Goal: Task Accomplishment & Management: Use online tool/utility

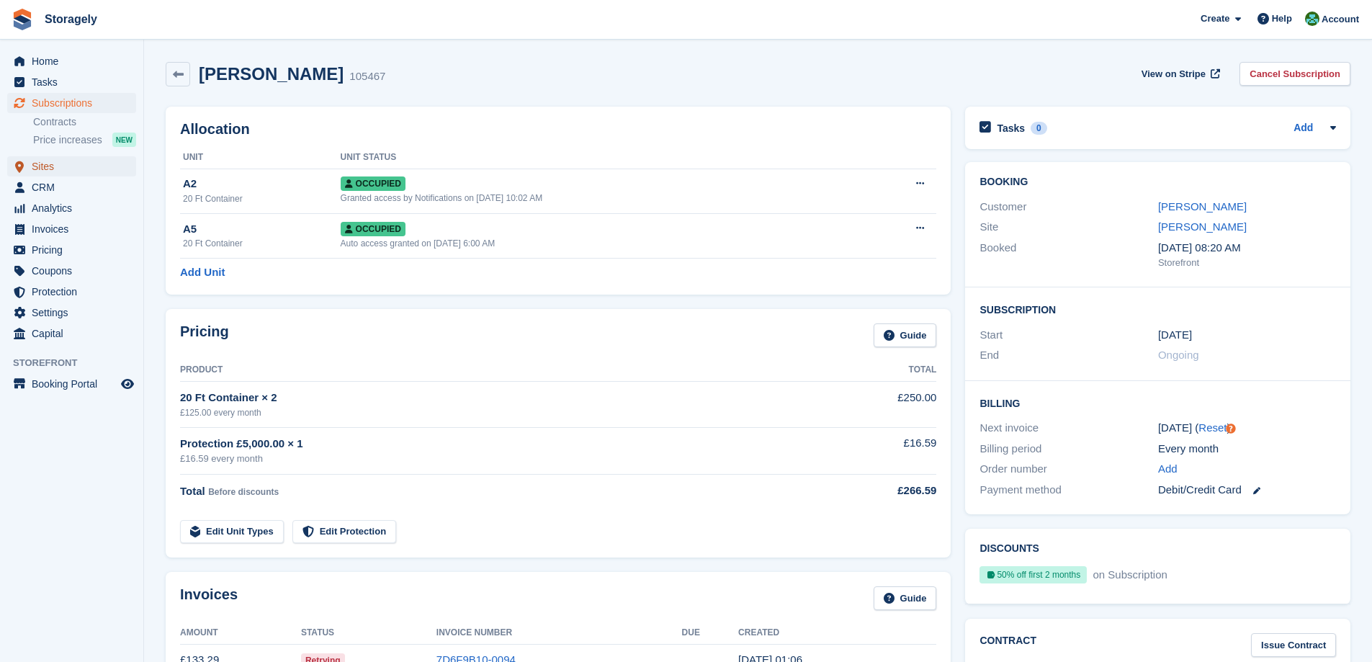
click at [47, 166] on span "Sites" at bounding box center [75, 166] width 86 height 20
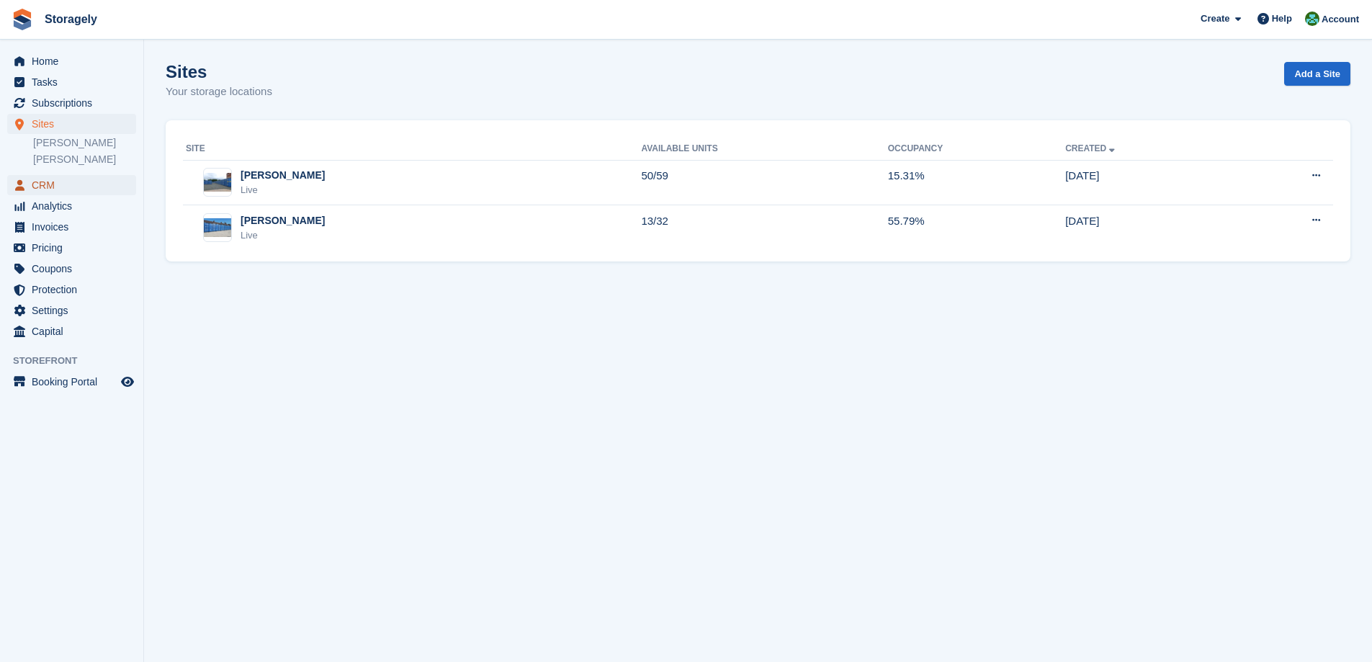
click at [58, 177] on span "CRM" at bounding box center [75, 185] width 86 height 20
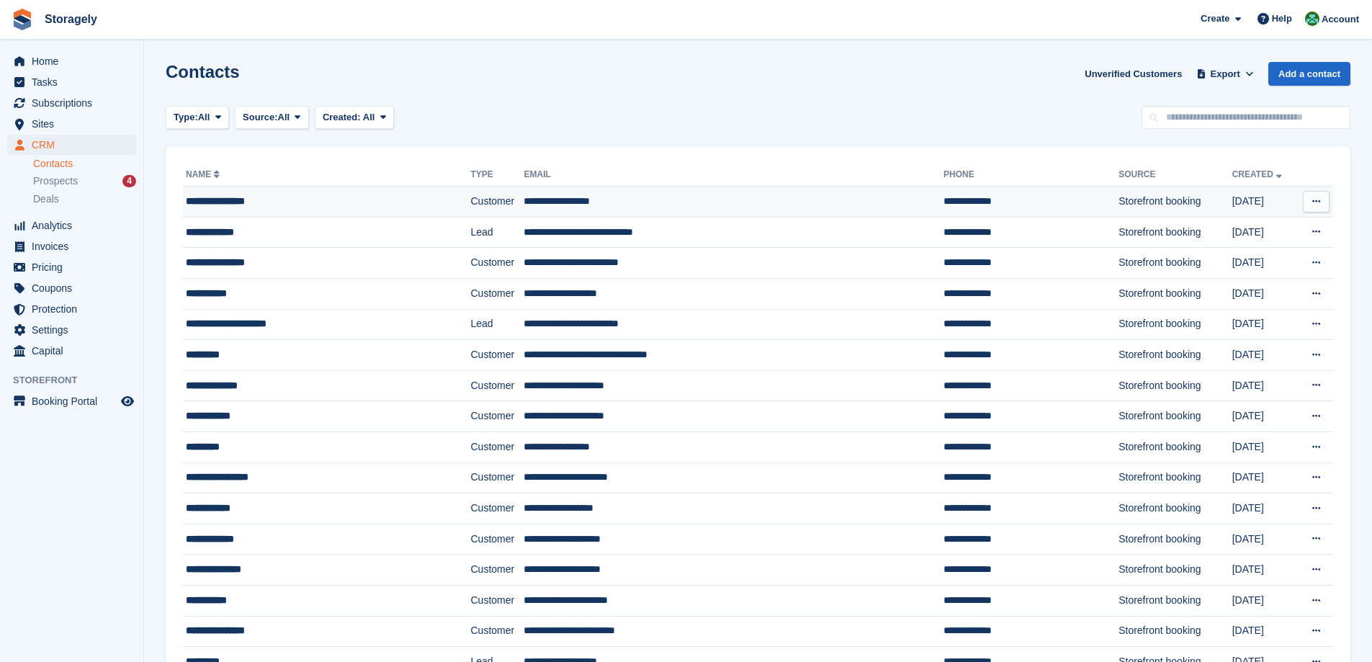
click at [271, 199] on div "**********" at bounding box center [302, 201] width 233 height 15
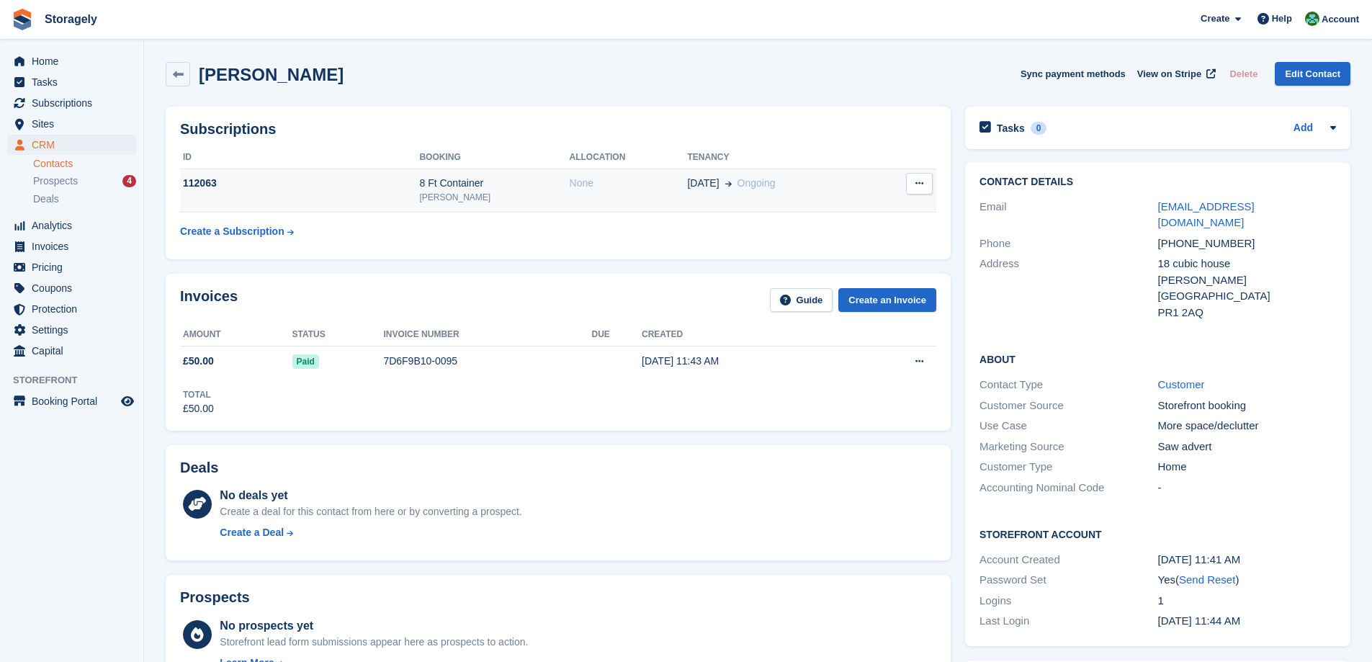
click at [343, 207] on td "112063" at bounding box center [299, 191] width 239 height 44
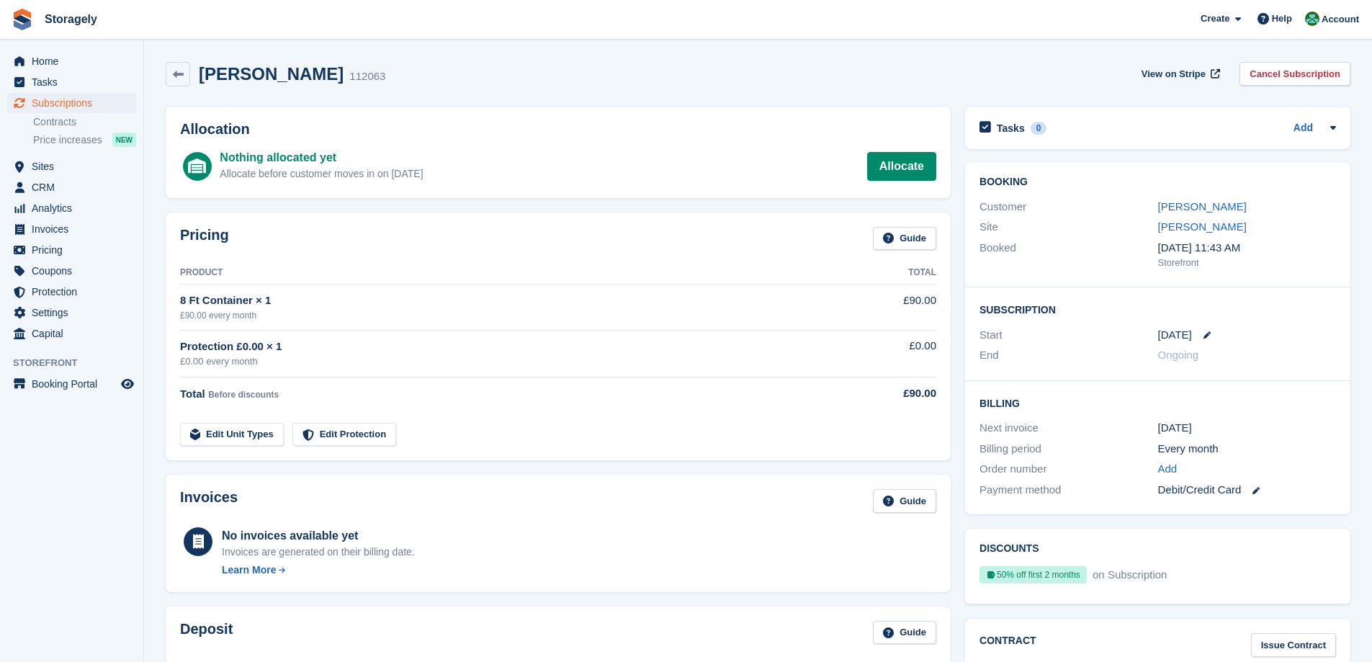
scroll to position [360, 0]
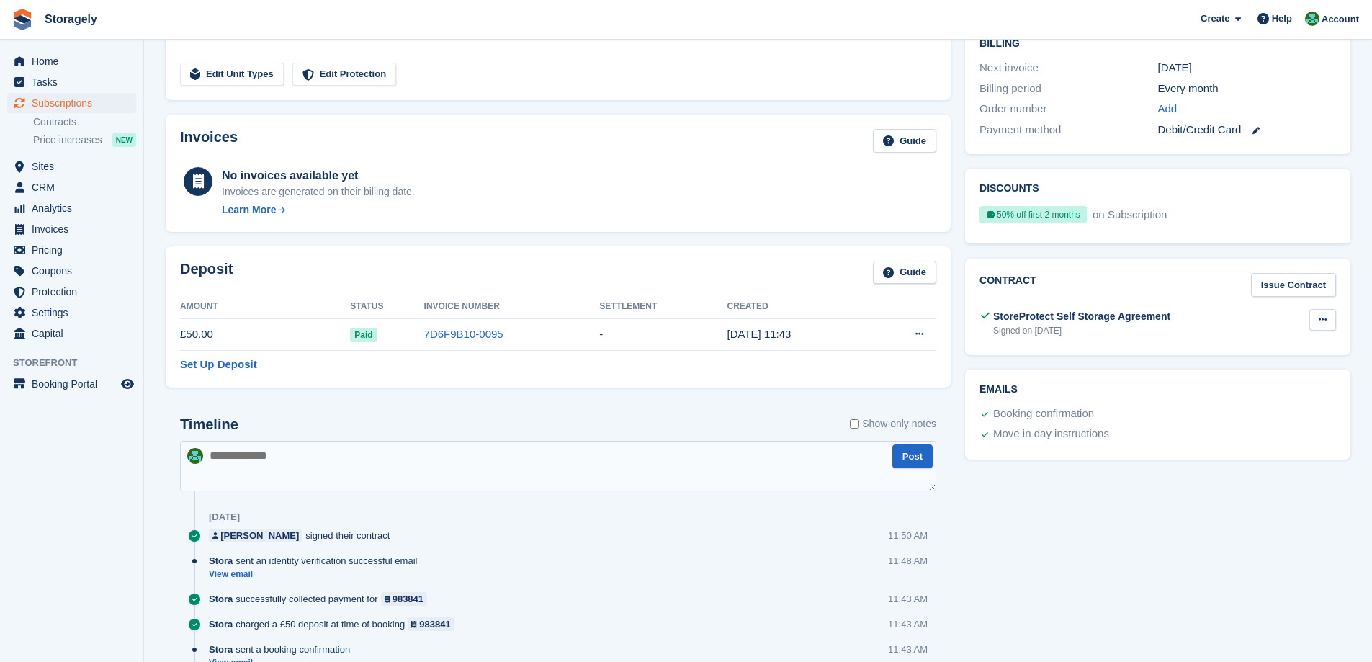
click at [1319, 323] on icon at bounding box center [1323, 319] width 8 height 9
click at [1274, 343] on p "View" at bounding box center [1266, 347] width 125 height 19
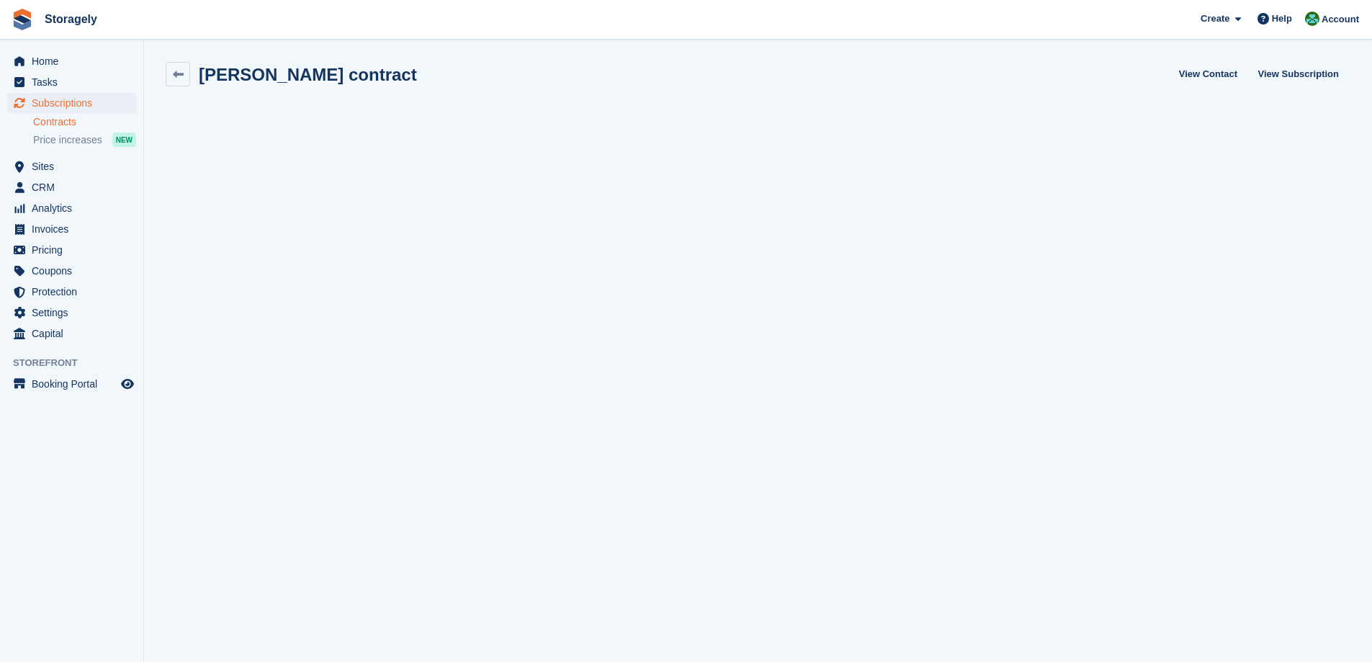
click at [205, 74] on h2 "Ali Alhaj Batran contract" at bounding box center [308, 74] width 218 height 19
drag, startPoint x: 205, startPoint y: 74, endPoint x: 277, endPoint y: 77, distance: 72.1
click at [277, 77] on h2 "Ali Alhaj Batran contract" at bounding box center [308, 74] width 218 height 19
copy h2 "Ali Alhaj Batran"
click at [177, 74] on icon at bounding box center [178, 74] width 11 height 11
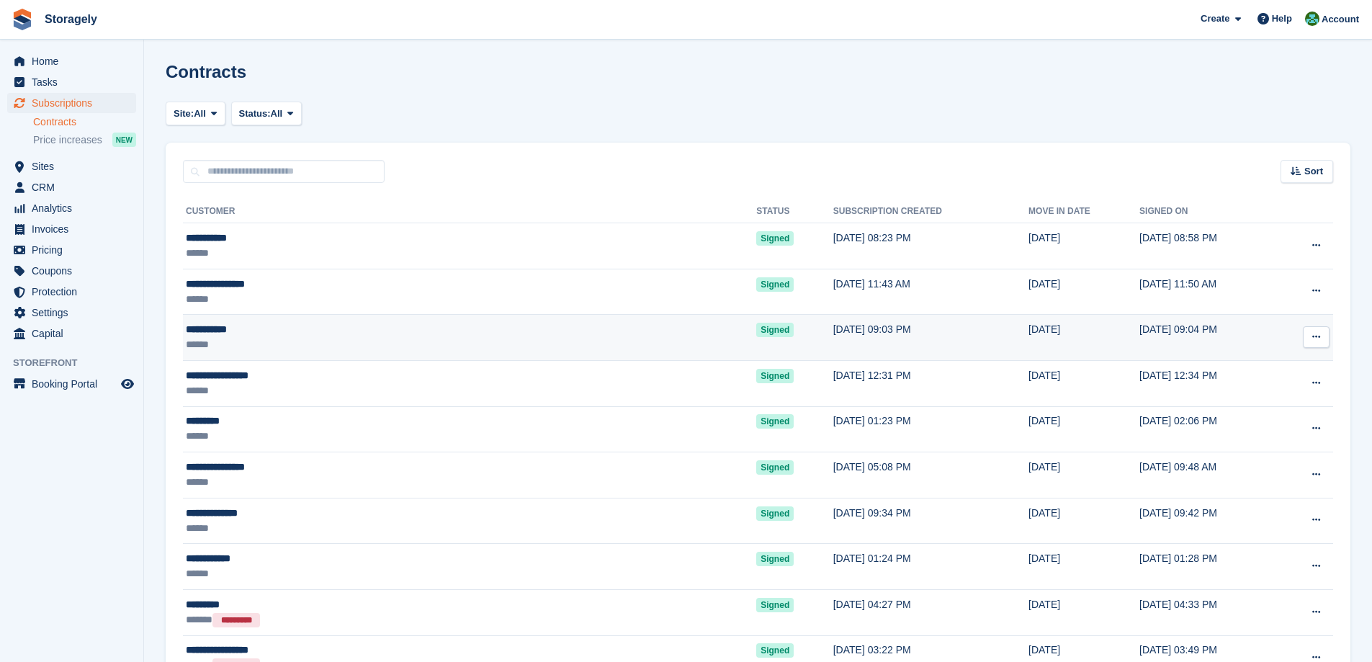
click at [266, 340] on div "******" at bounding box center [344, 344] width 317 height 15
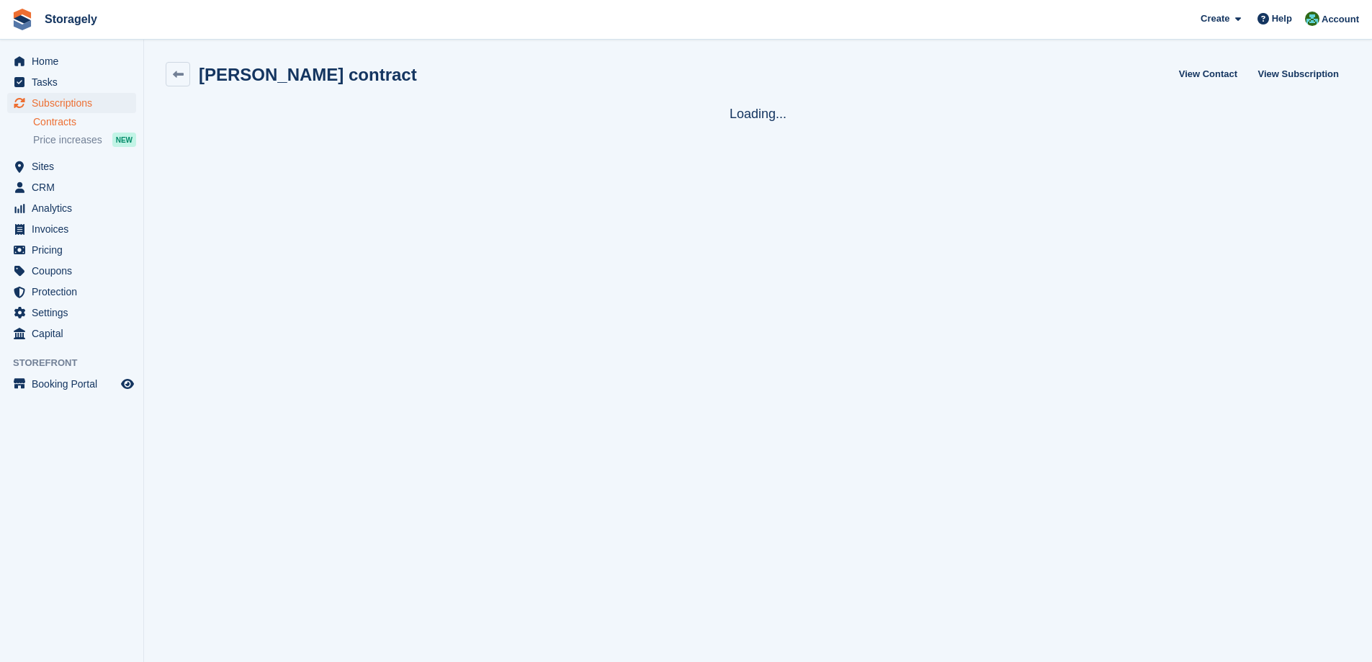
click at [212, 70] on h2 "Belal Badat contract" at bounding box center [308, 74] width 218 height 19
drag, startPoint x: 212, startPoint y: 70, endPoint x: 253, endPoint y: 71, distance: 40.3
click at [253, 71] on h2 "Belal Badat contract" at bounding box center [308, 74] width 218 height 19
copy h2 "[PERSON_NAME]"
click at [50, 169] on span "Sites" at bounding box center [75, 166] width 86 height 20
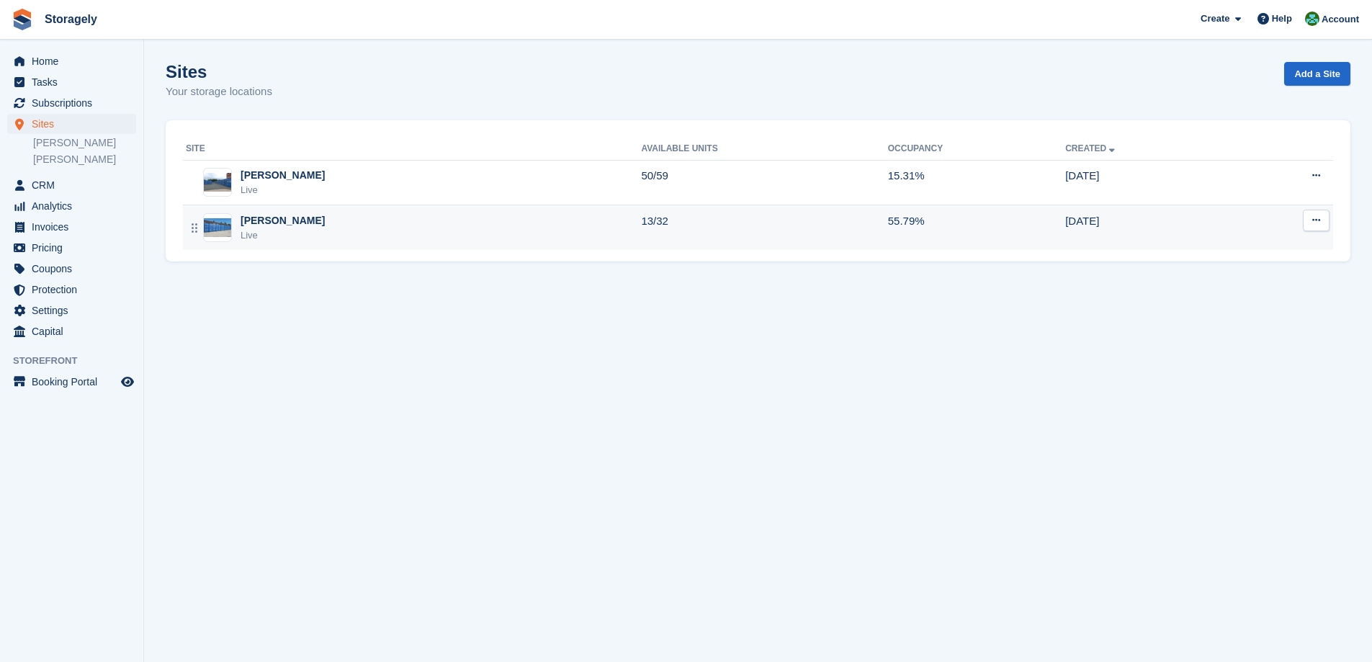
click at [296, 235] on div "Preston Live" at bounding box center [413, 228] width 455 height 30
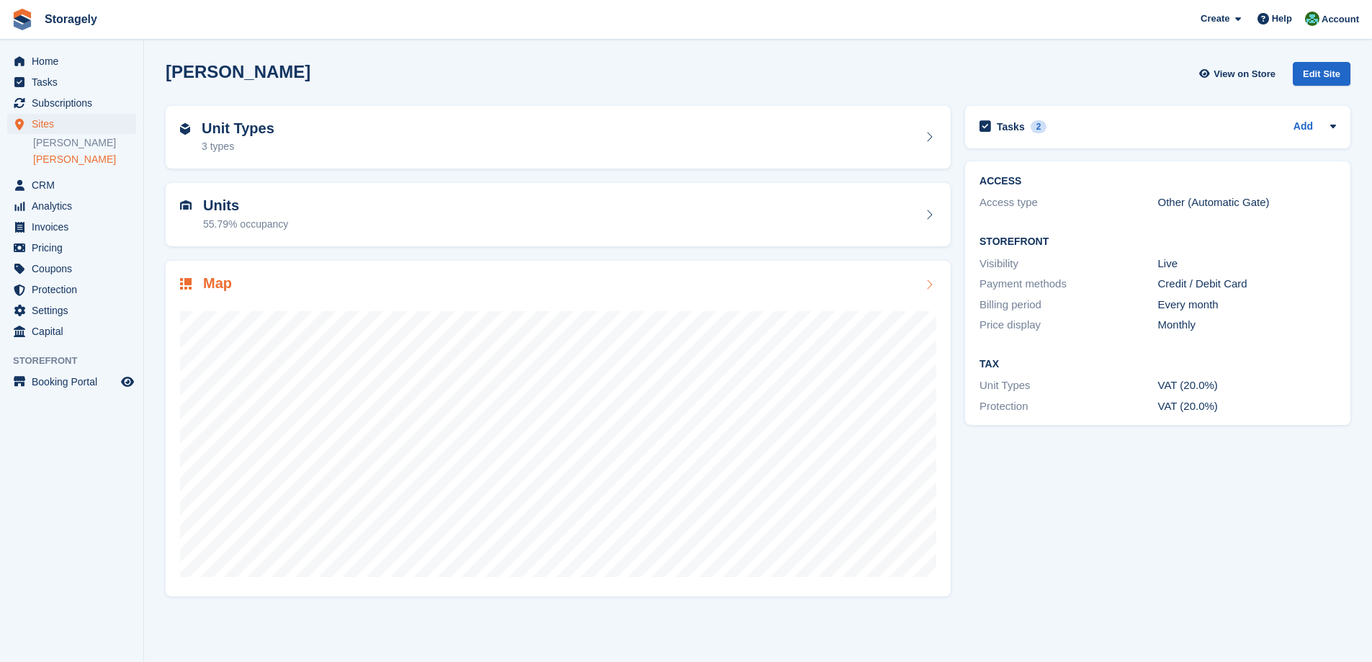
click at [452, 289] on div "Map" at bounding box center [558, 284] width 756 height 19
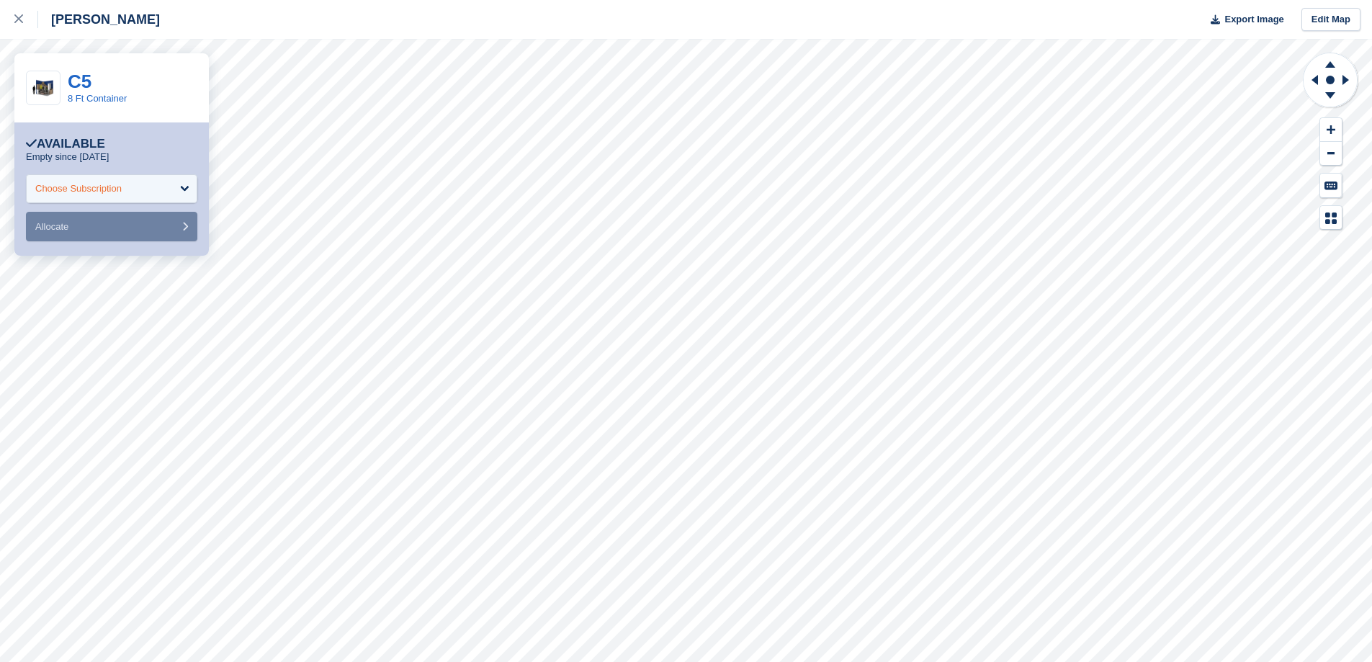
click at [169, 181] on div "Choose Subscription" at bounding box center [111, 188] width 171 height 29
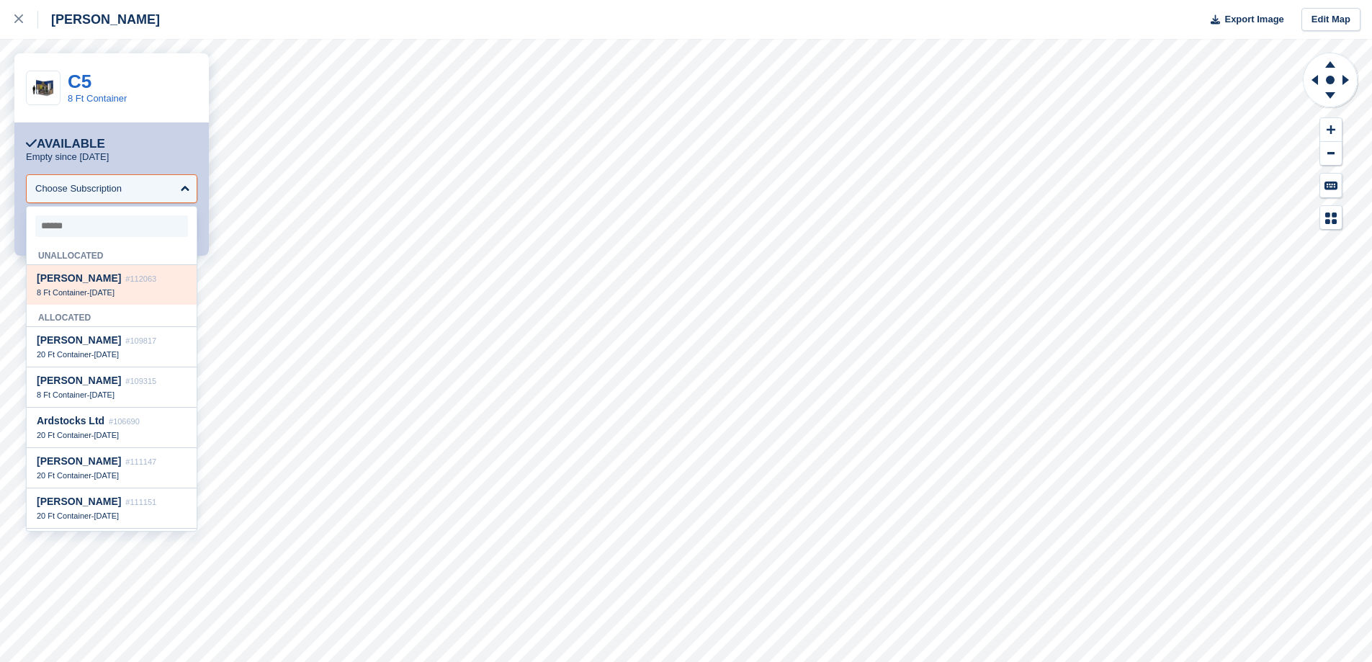
click at [95, 278] on span "[PERSON_NAME]" at bounding box center [79, 278] width 84 height 12
select select "******"
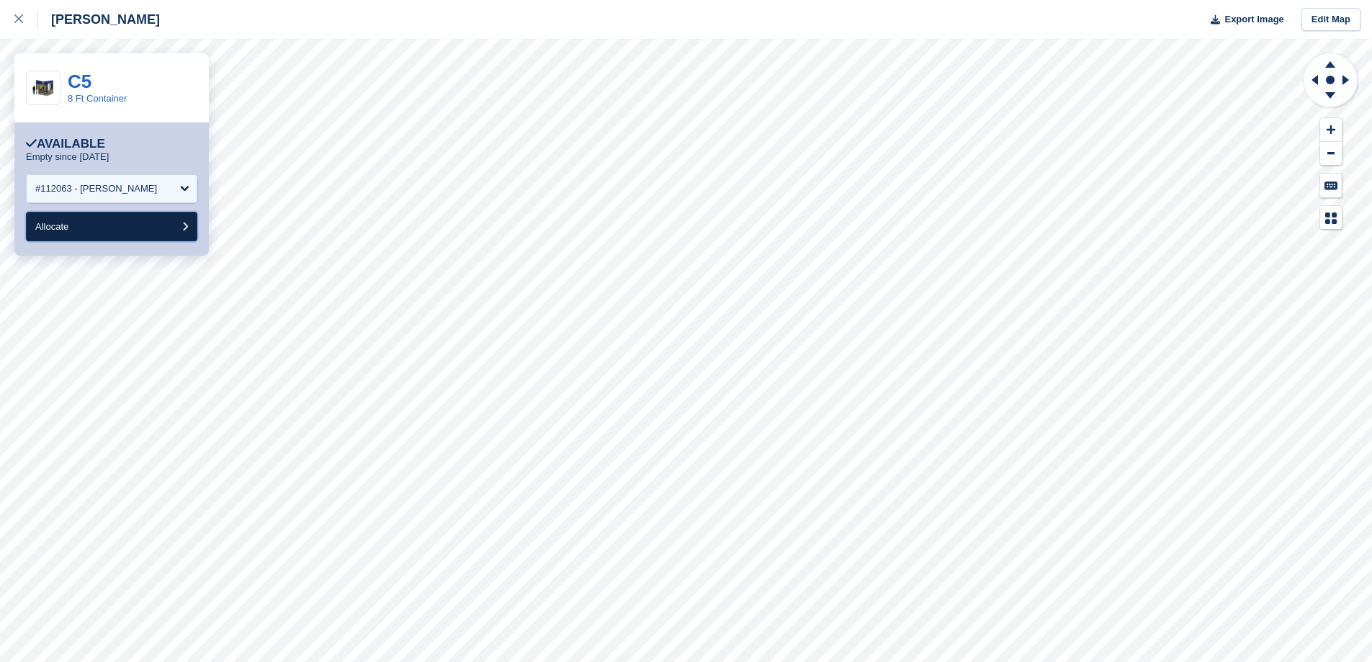
click at [118, 225] on button "Allocate" at bounding box center [111, 227] width 171 height 30
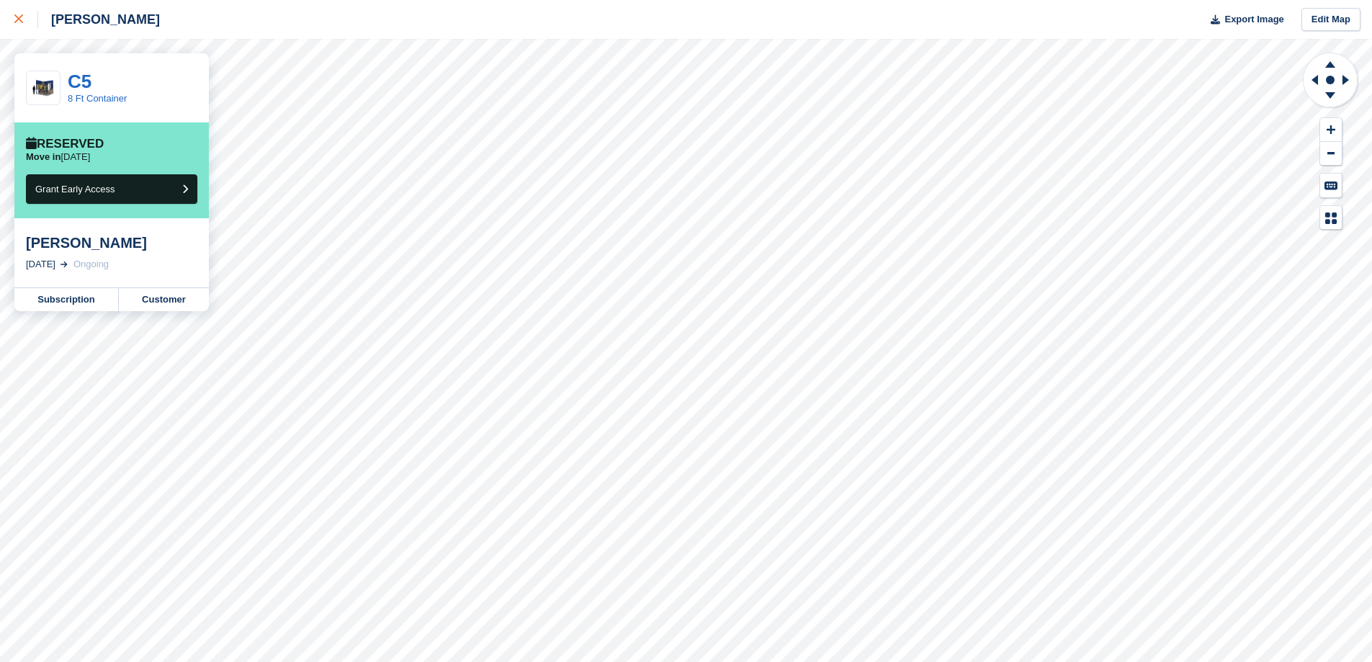
click at [24, 17] on div at bounding box center [26, 19] width 24 height 17
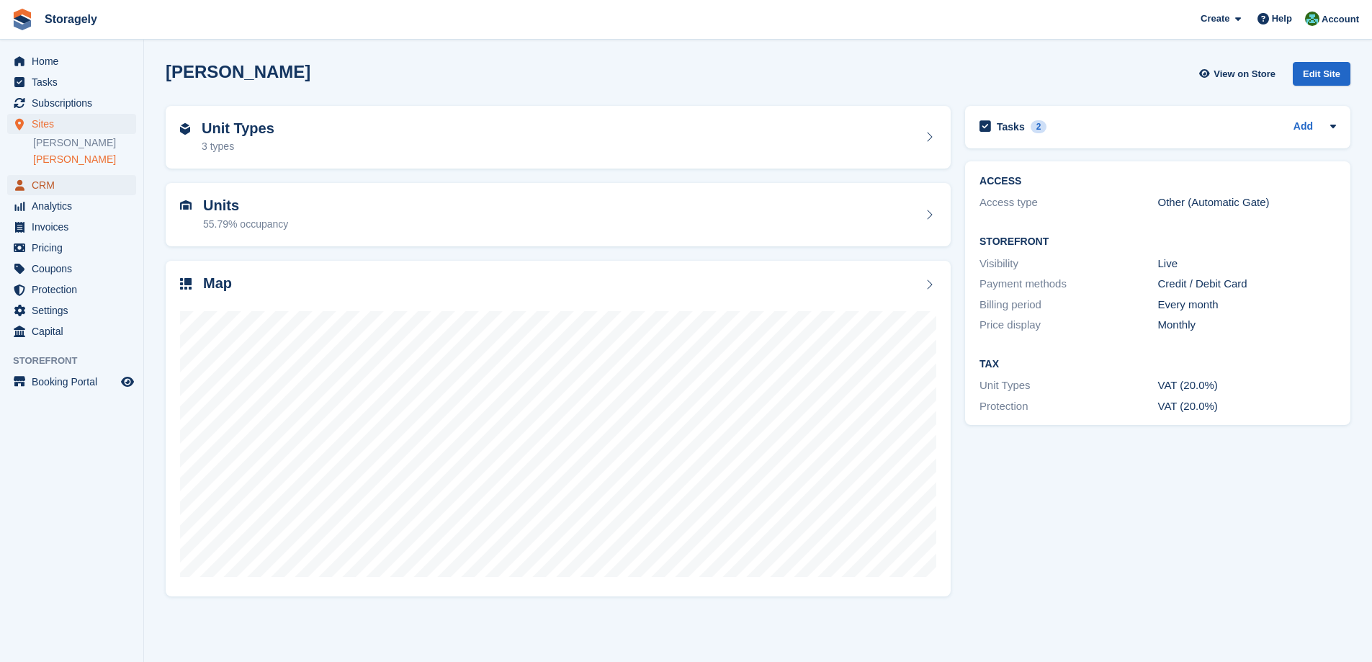
click at [63, 186] on span "CRM" at bounding box center [75, 185] width 86 height 20
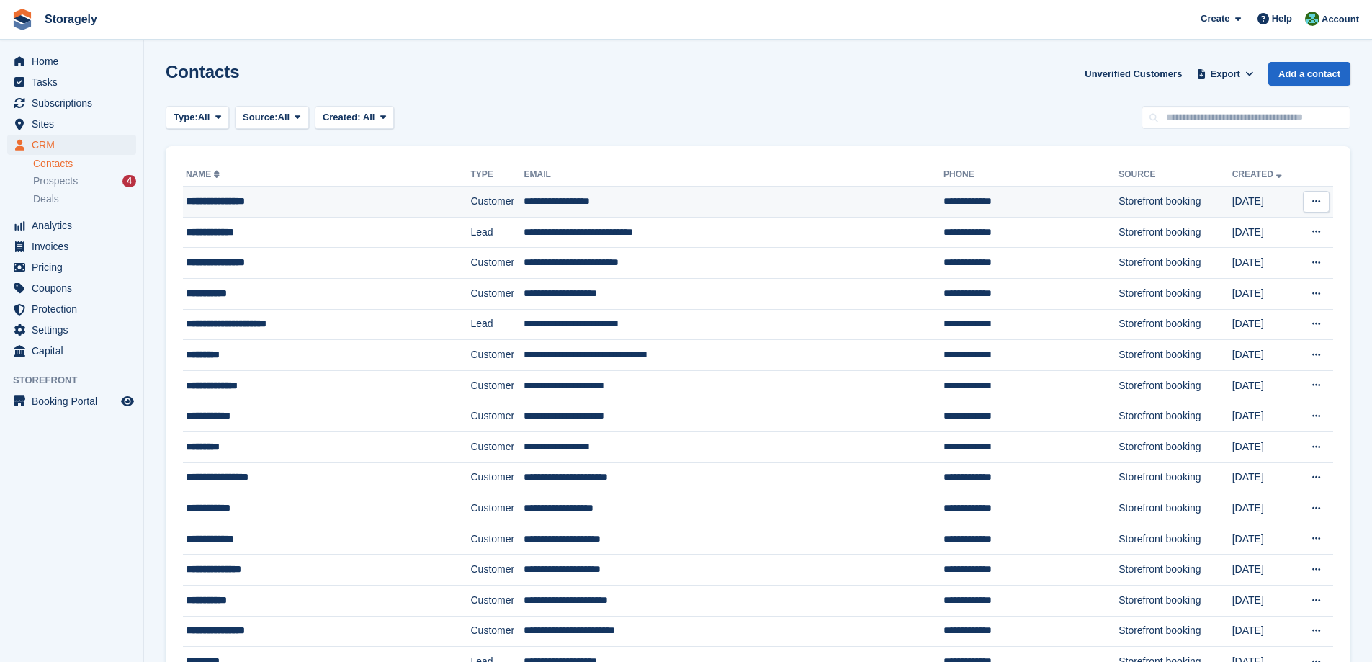
click at [276, 206] on div "**********" at bounding box center [302, 201] width 233 height 15
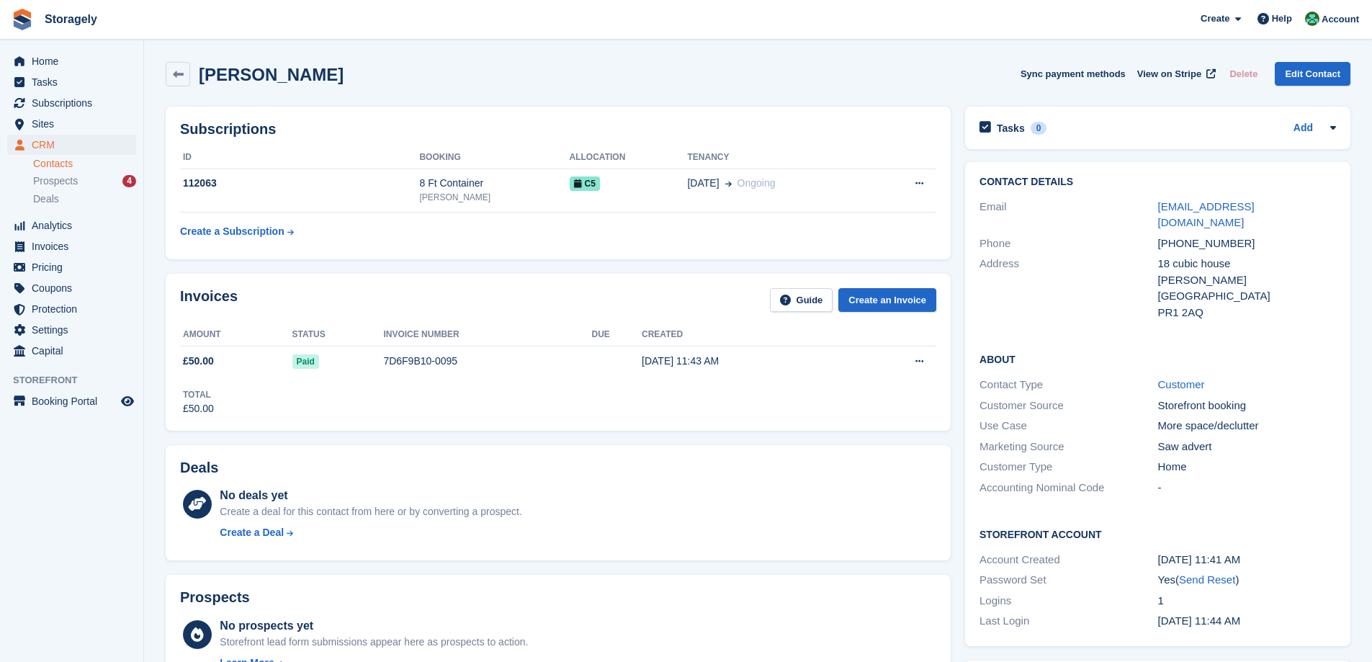
click at [426, 266] on div "Invoices Guide Create an Invoice Amount Status Invoice number Due Created £50.0…" at bounding box center [557, 351] width 799 height 171
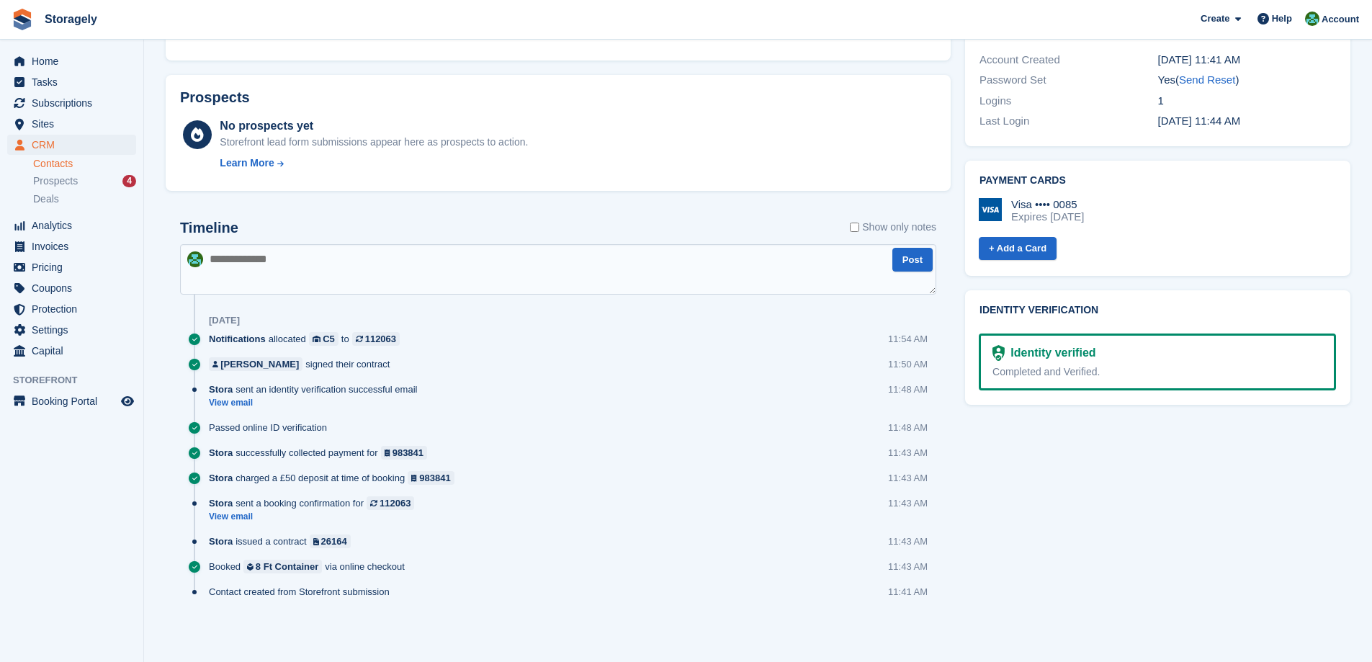
click at [972, 491] on div "Tasks 0 Add No tasks related to Ali Alhaj Batran Contact Details Email aa787644…" at bounding box center [1158, 124] width 400 height 1049
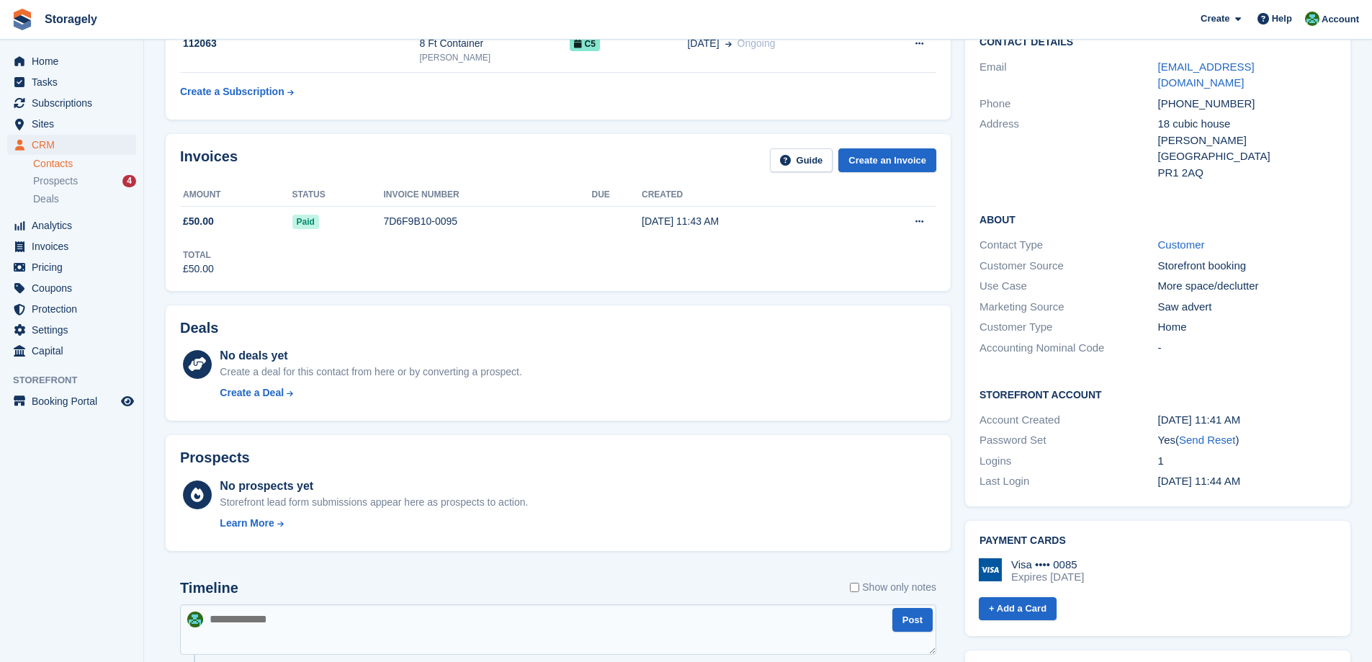
click at [953, 479] on div "Prospects No prospects yet Storefront lead form submissions appear here as pros…" at bounding box center [557, 493] width 799 height 130
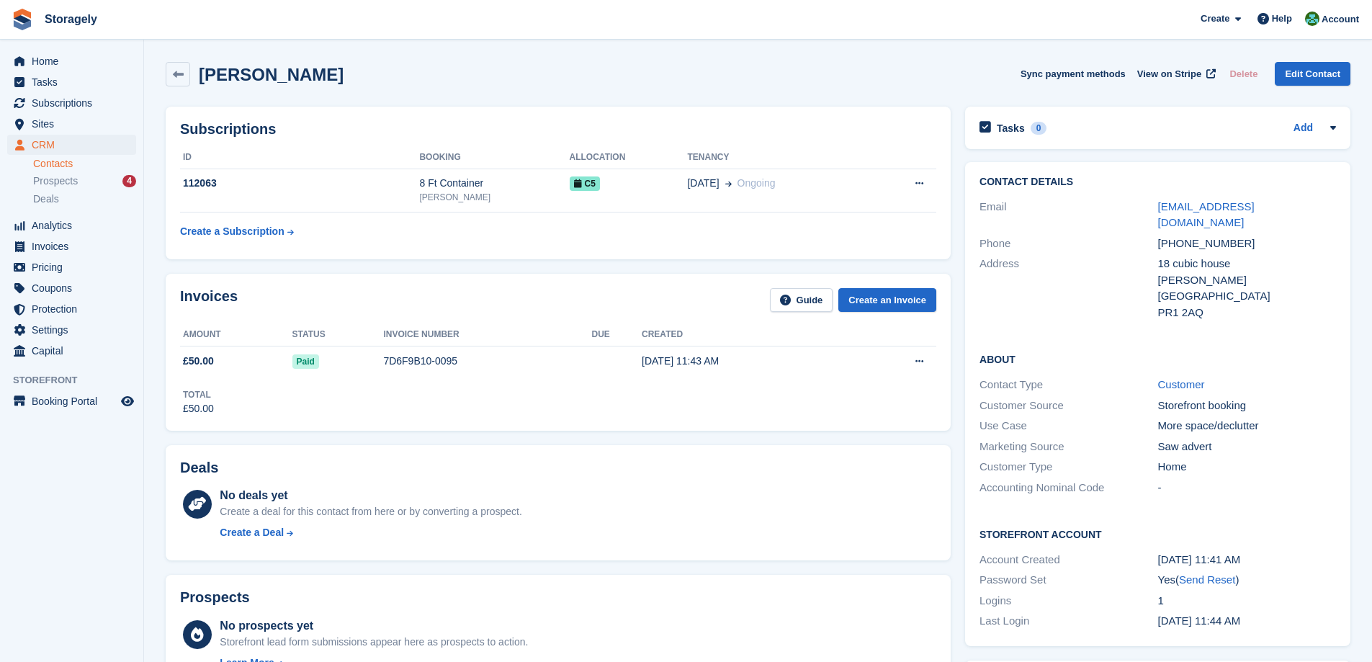
click at [212, 76] on h2 "[PERSON_NAME]" at bounding box center [271, 74] width 145 height 19
drag, startPoint x: 212, startPoint y: 76, endPoint x: 297, endPoint y: 73, distance: 84.3
click at [297, 73] on h2 "Ali Alhaj Batran" at bounding box center [271, 74] width 145 height 19
copy h2 "Ali Alhaj Batran"
click at [952, 269] on div "Invoices Guide Create an Invoice Amount Status Invoice number Due Created £50.0…" at bounding box center [557, 351] width 799 height 171
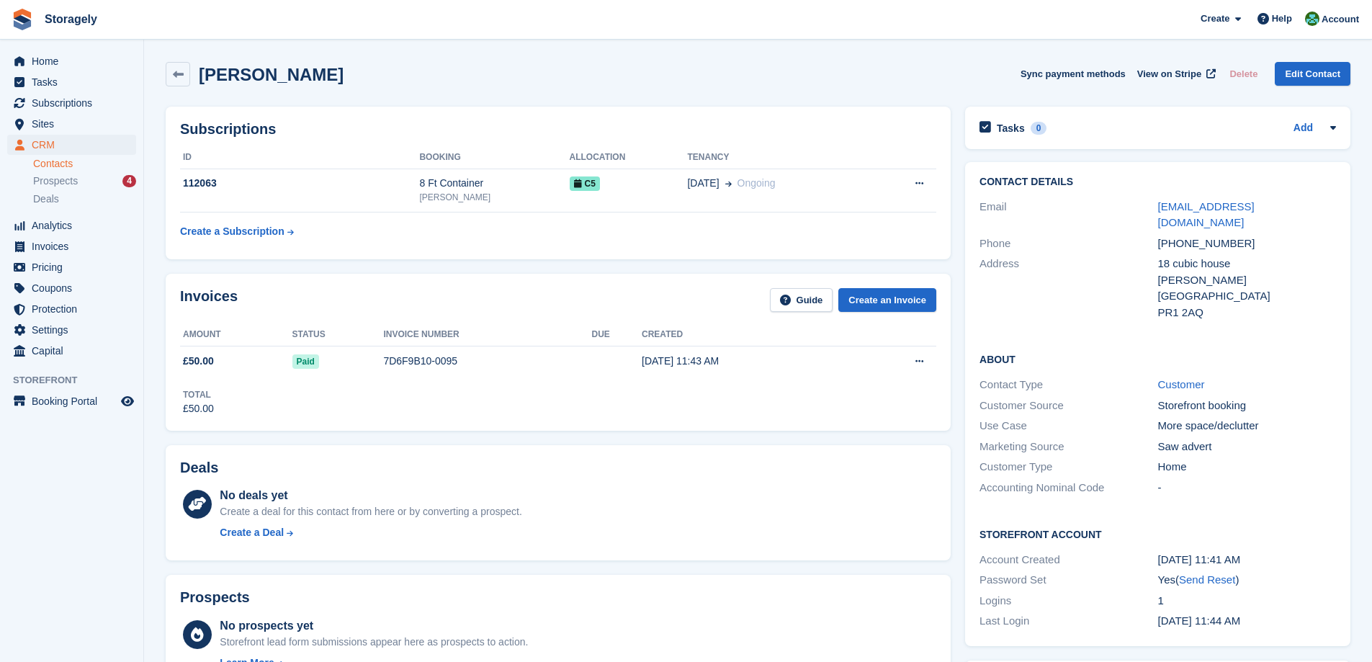
click at [458, 267] on div "Invoices Guide Create an Invoice Amount Status Invoice number Due Created £50.0…" at bounding box center [557, 351] width 799 height 171
drag, startPoint x: 254, startPoint y: 82, endPoint x: 210, endPoint y: 79, distance: 43.4
click at [254, 82] on h2 "Ali Alhaj Batran" at bounding box center [271, 74] width 145 height 19
click at [209, 78] on h2 "Ali Alhaj Batran" at bounding box center [271, 74] width 145 height 19
click at [209, 77] on h2 "Ali Alhaj Batran" at bounding box center [271, 74] width 145 height 19
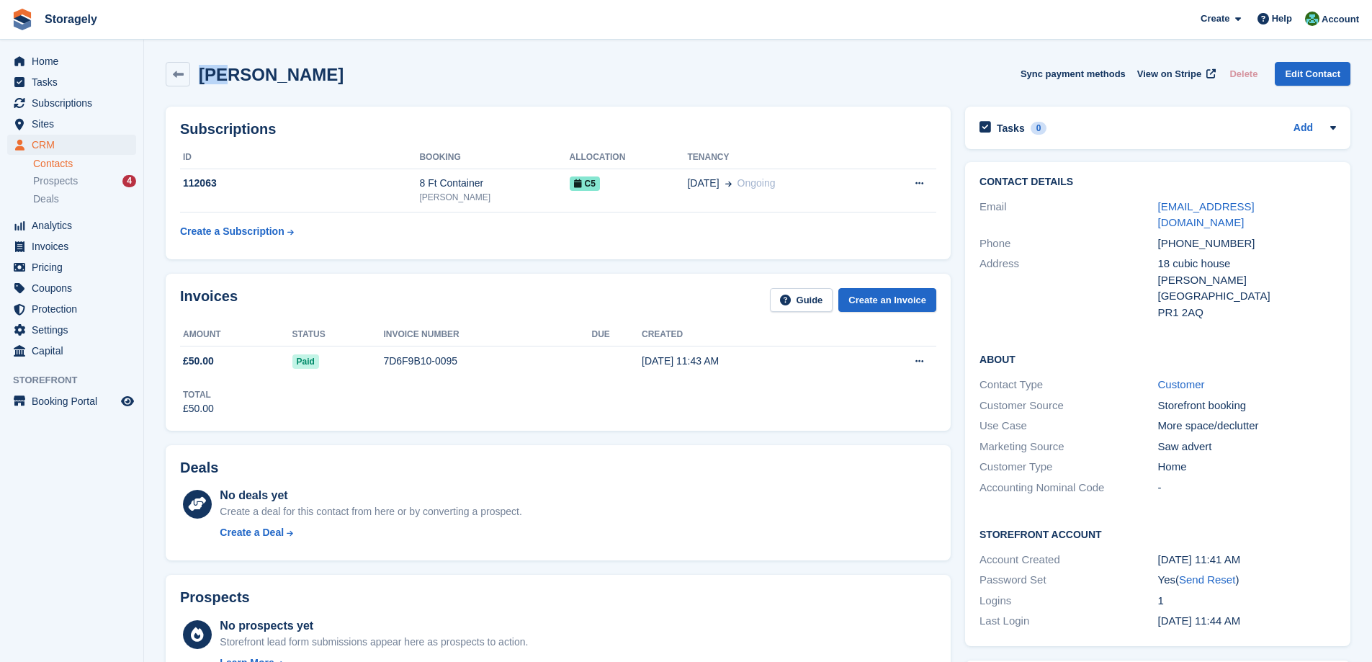
copy h2 "Ali"
click at [751, 202] on td "04 Oct Ongoing" at bounding box center [779, 191] width 185 height 44
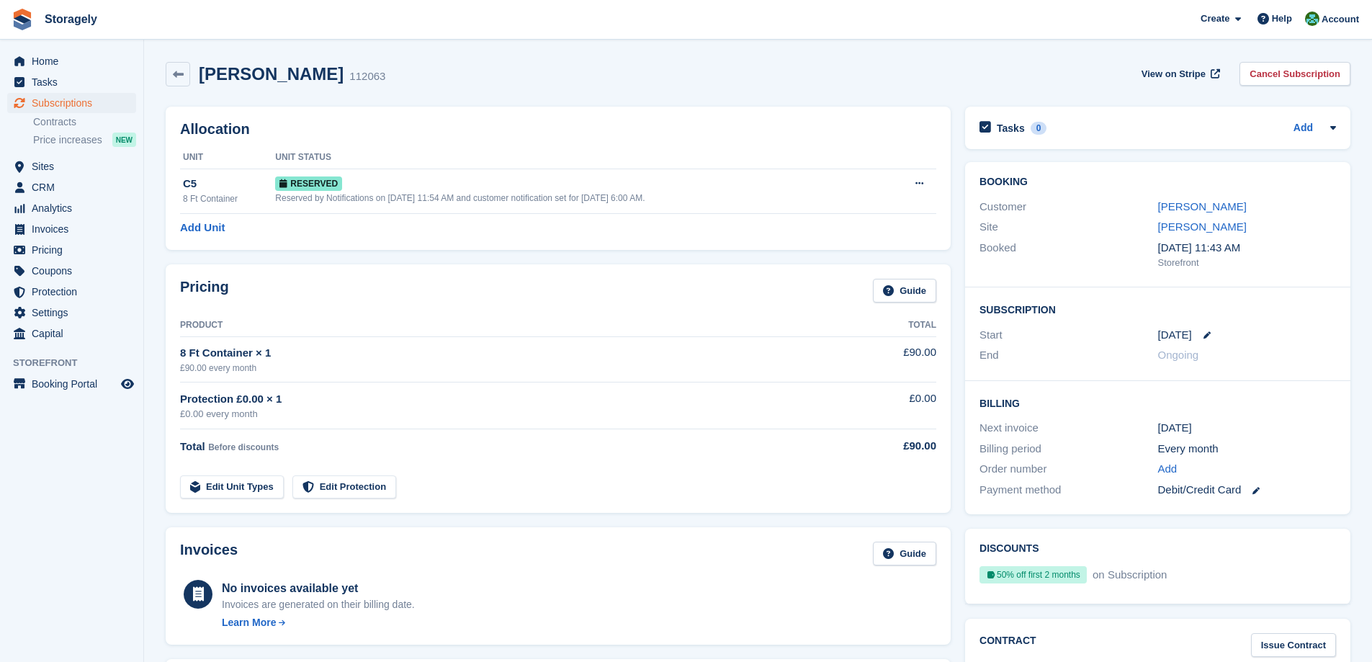
click at [207, 73] on h2 "Ali Alhaj Batran" at bounding box center [271, 73] width 145 height 19
drag, startPoint x: 207, startPoint y: 73, endPoint x: 310, endPoint y: 75, distance: 103.0
click at [310, 75] on h2 "Ali Alhaj Batran" at bounding box center [271, 73] width 145 height 19
copy h2 "Ali Alhaj Batran"
click at [46, 167] on span "Sites" at bounding box center [75, 166] width 86 height 20
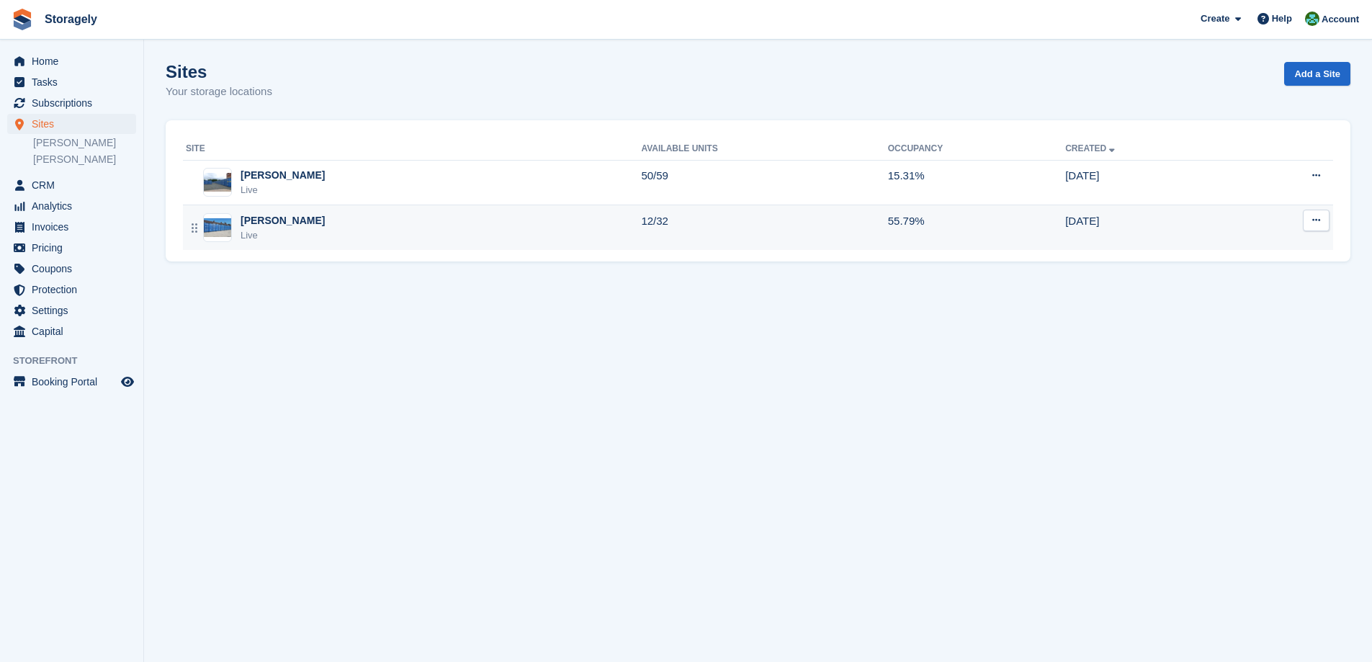
click at [325, 225] on div "Preston Live" at bounding box center [413, 228] width 455 height 30
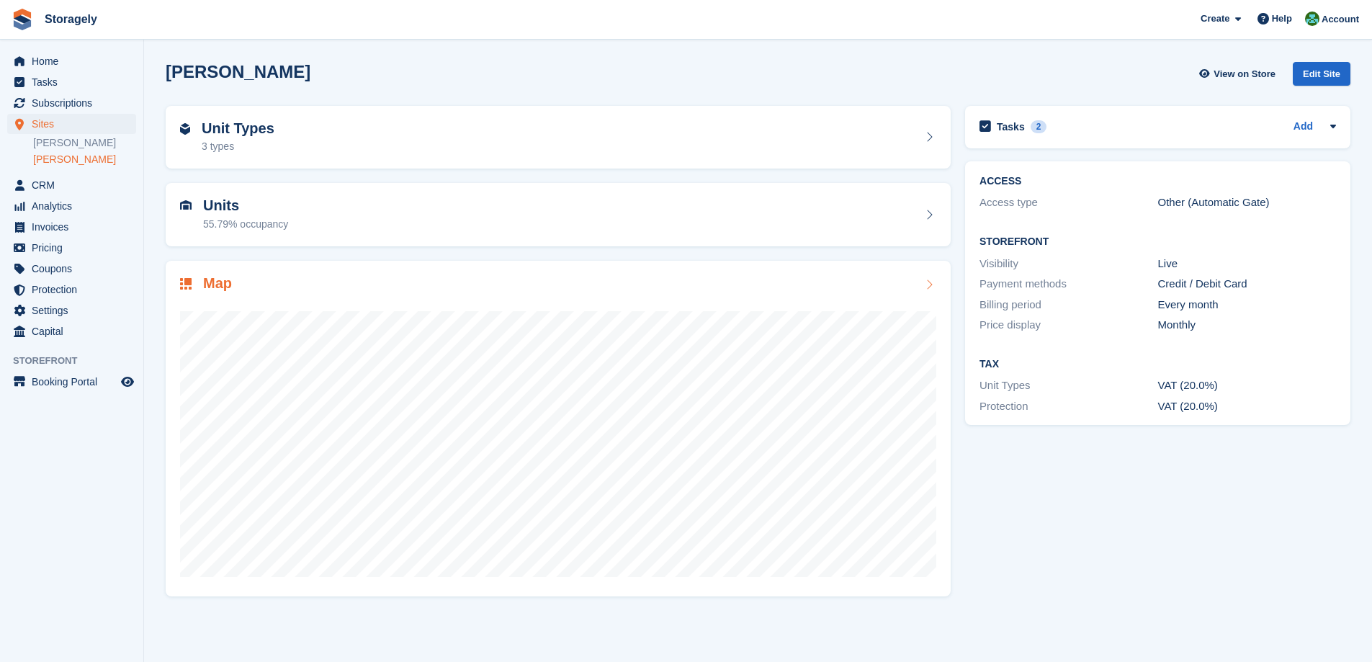
click at [500, 284] on div "Map" at bounding box center [558, 284] width 756 height 19
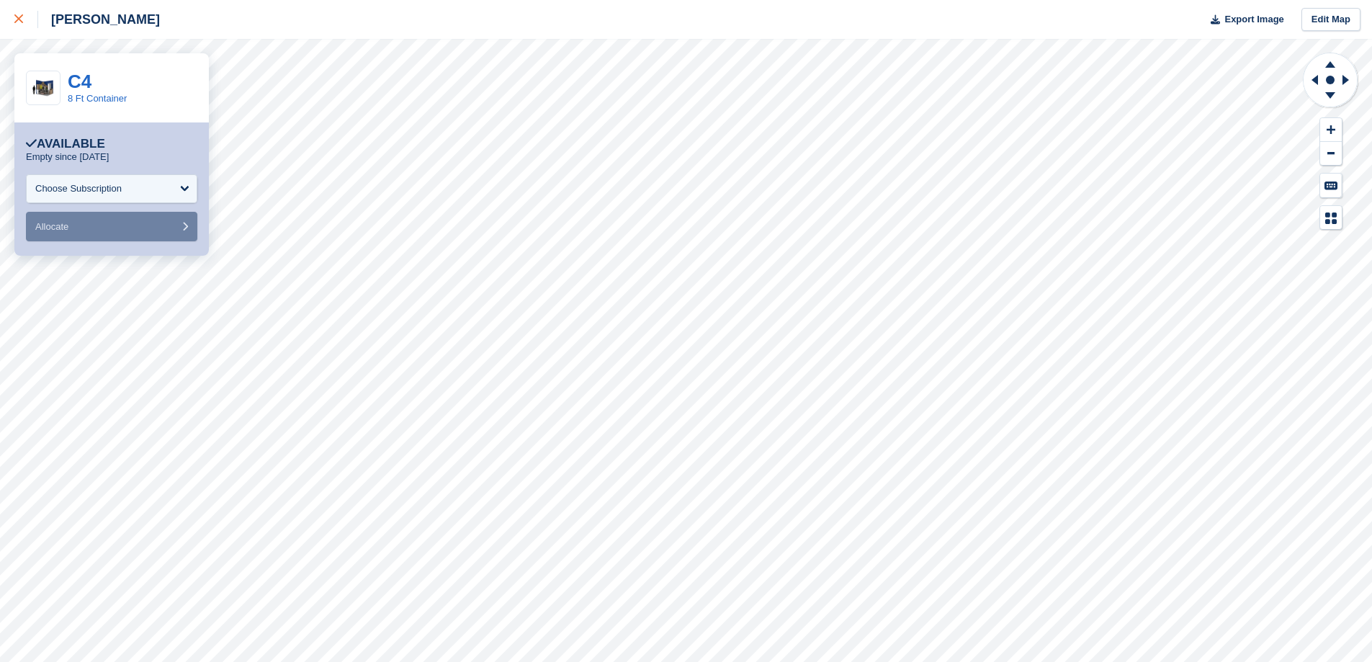
click at [18, 17] on icon at bounding box center [18, 18] width 9 height 9
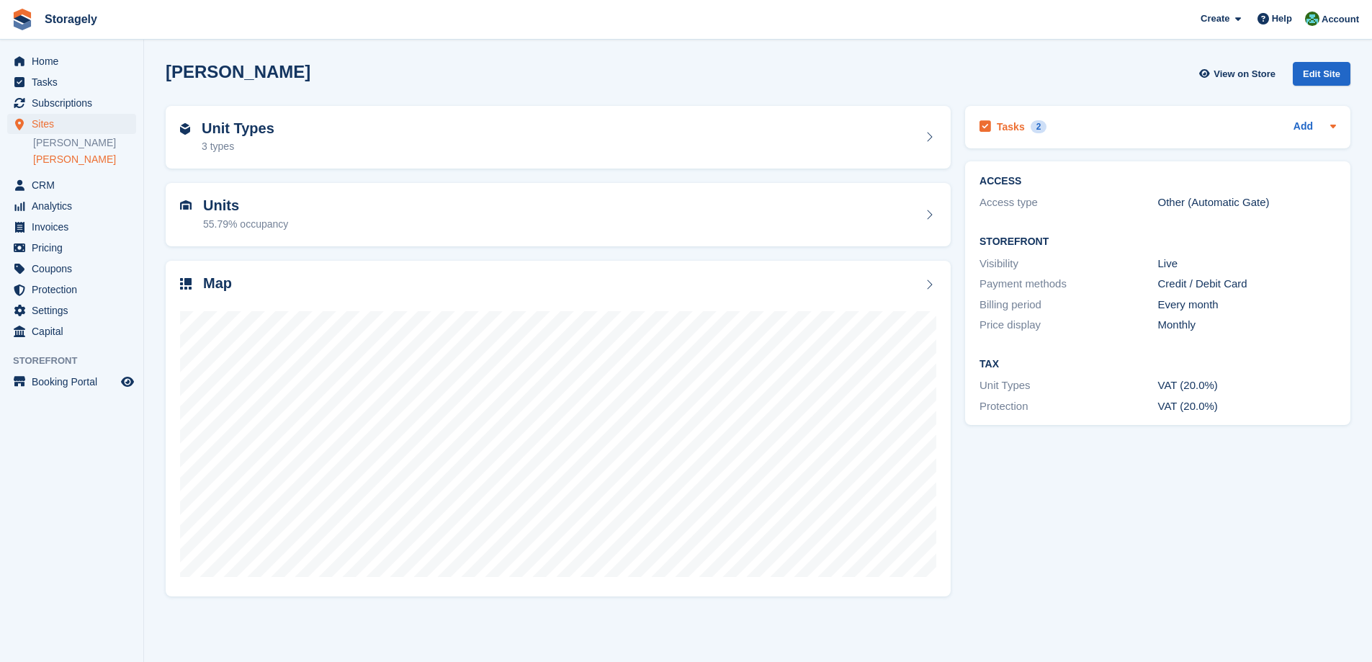
click at [1070, 124] on div "Tasks 2 Add" at bounding box center [1157, 126] width 357 height 19
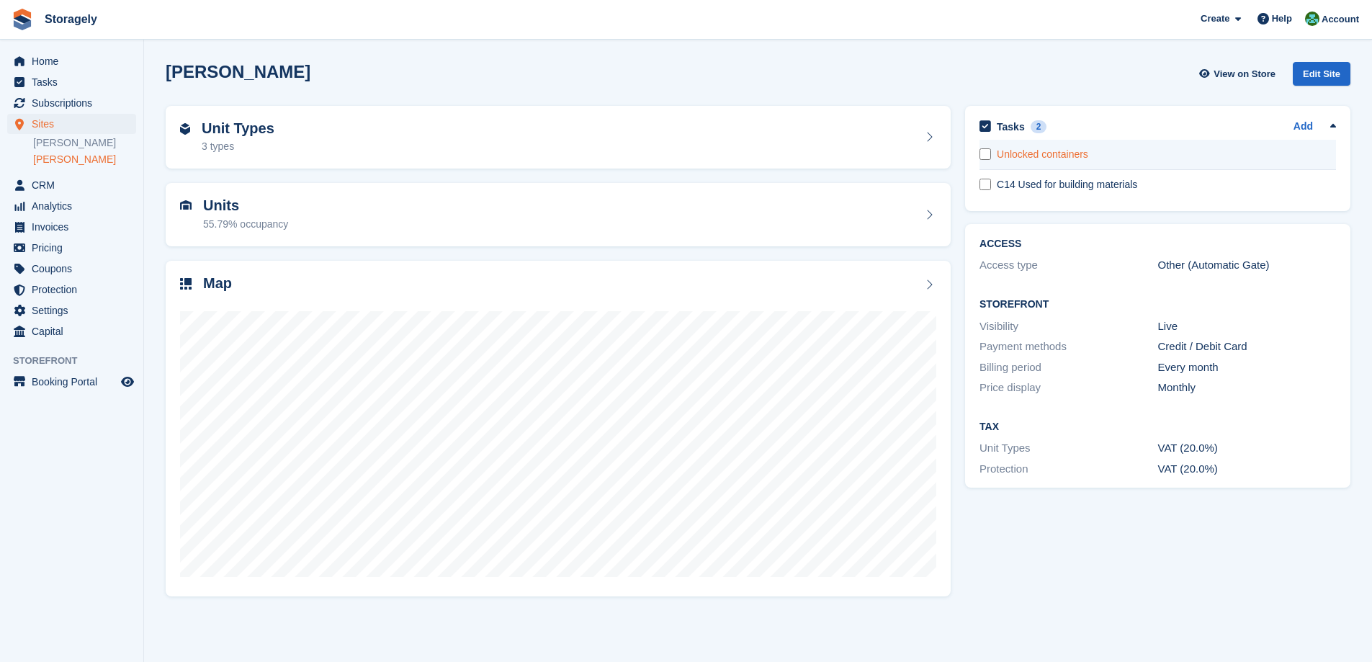
click at [1062, 156] on div "Unlocked containers" at bounding box center [1166, 154] width 339 height 15
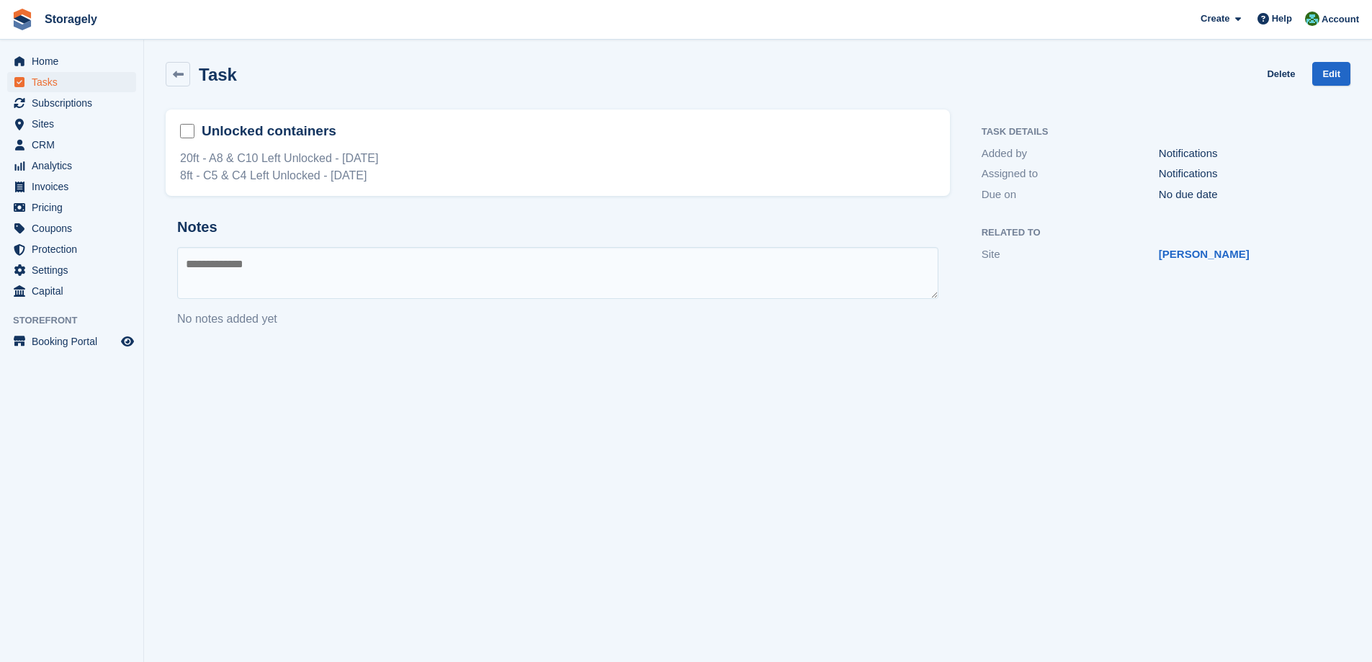
click at [215, 158] on div "20ft - A8 & C10 Left Unlocked - [DATE] 8ft - C5 & C4 Left Unlocked - [DATE]" at bounding box center [557, 167] width 755 height 35
drag, startPoint x: 215, startPoint y: 158, endPoint x: 413, endPoint y: 156, distance: 198.1
click at [413, 156] on div "20ft - A8 & C10 Left Unlocked - [DATE] 8ft - C5 & C4 Left Unlocked - [DATE]" at bounding box center [557, 167] width 755 height 35
click at [292, 218] on div "Notes No notes added yet" at bounding box center [558, 273] width 784 height 132
click at [1336, 79] on link "Edit" at bounding box center [1331, 74] width 38 height 24
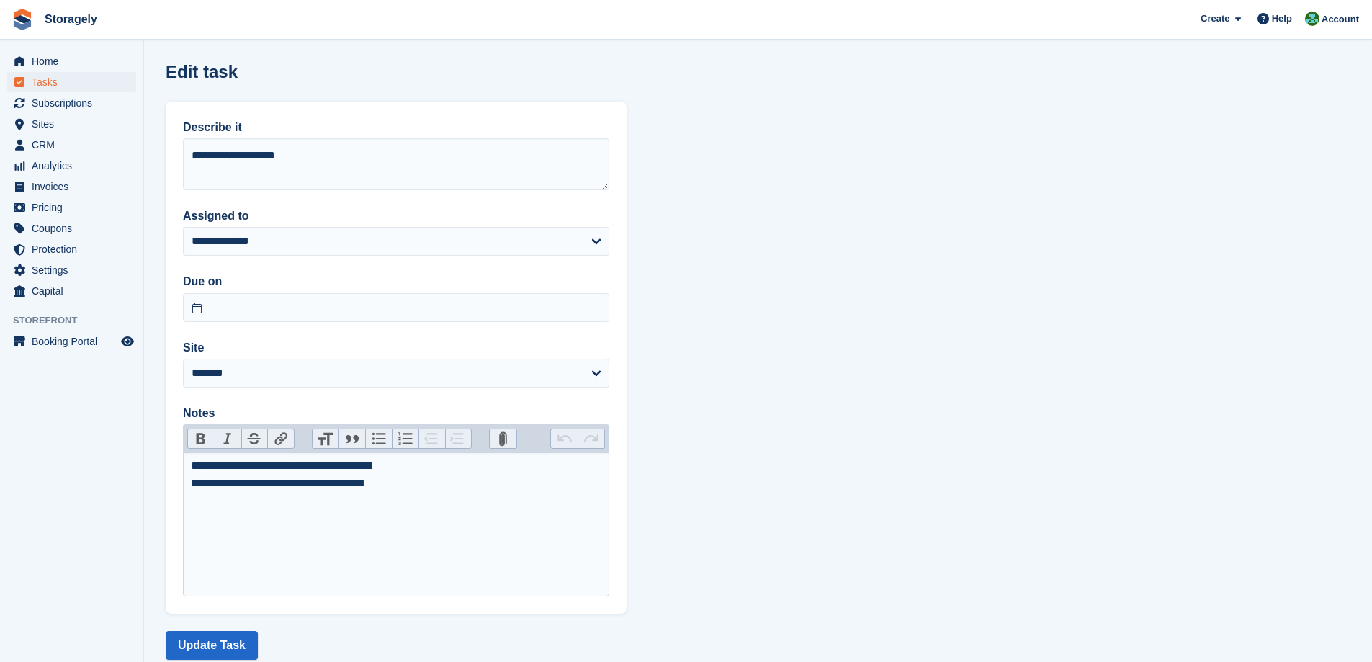
click at [229, 483] on div "**********" at bounding box center [396, 474] width 411 height 35
type trix-editor "**********"
click at [239, 643] on button "Update Task" at bounding box center [212, 645] width 92 height 29
